Goal: Task Accomplishment & Management: Manage account settings

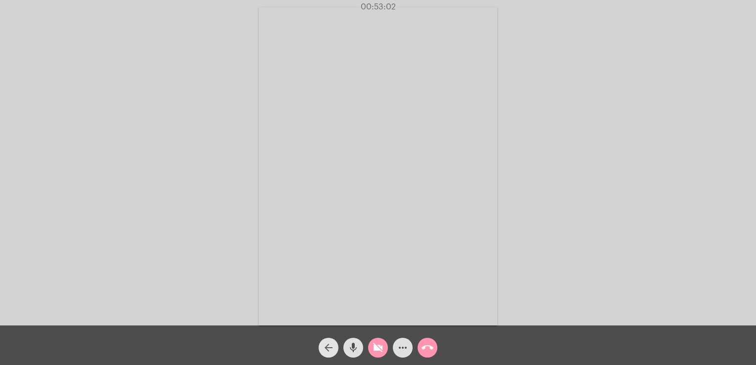
click at [335, 349] on button "arrow_back" at bounding box center [329, 348] width 20 height 20
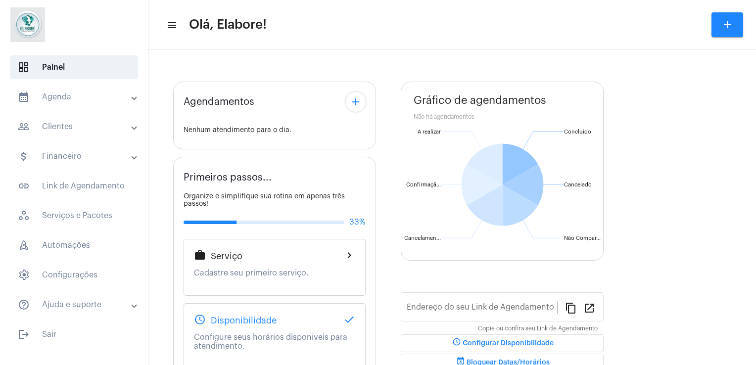
type input "[URL][DOMAIN_NAME]"
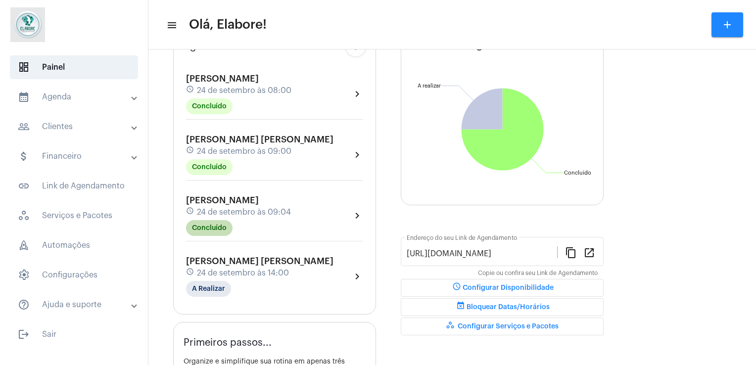
scroll to position [86, 0]
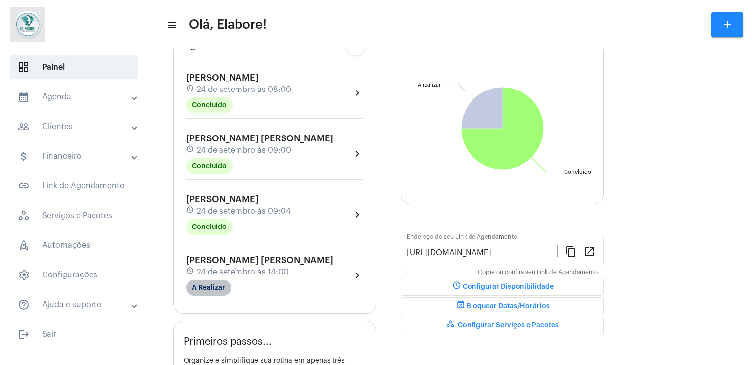
click at [212, 285] on mat-chip "A Realizar" at bounding box center [208, 288] width 45 height 16
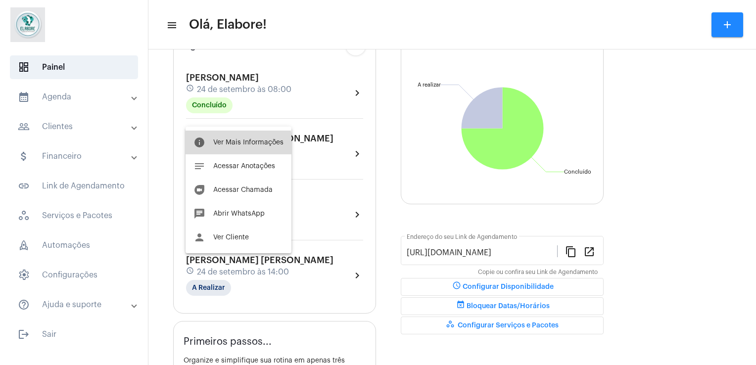
click at [202, 148] on mat-icon "info" at bounding box center [200, 143] width 12 height 12
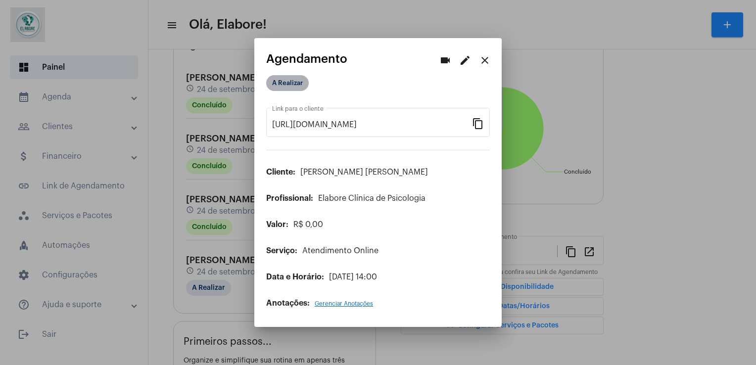
click at [281, 86] on mat-chip "A Realizar" at bounding box center [287, 83] width 43 height 16
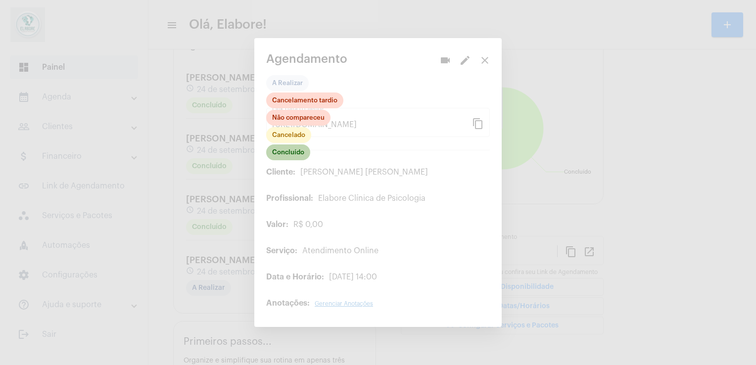
click at [289, 157] on mat-chip "Concluído" at bounding box center [288, 153] width 44 height 16
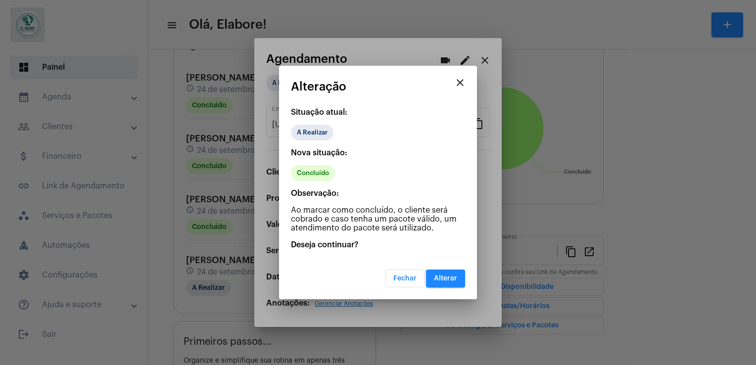
click at [454, 280] on span "Alterar" at bounding box center [445, 278] width 23 height 7
